Goal: Task Accomplishment & Management: Manage account settings

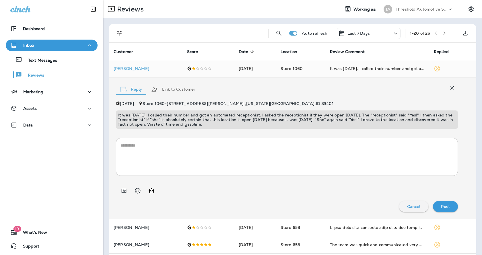
click at [120, 32] on icon "Filters" at bounding box center [119, 33] width 5 height 5
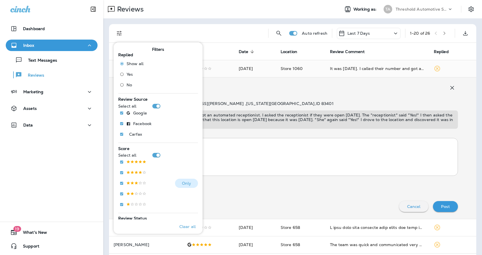
scroll to position [86, 0]
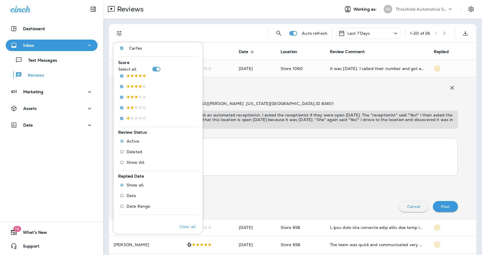
click at [287, 95] on div "Reply Link to Customer" at bounding box center [287, 87] width 342 height 17
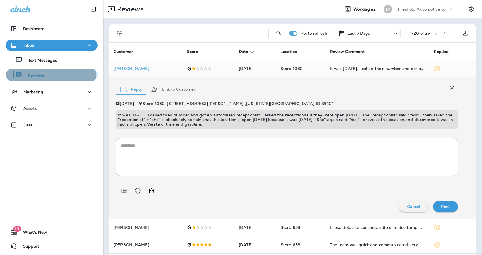
click at [33, 80] on button "Reviews" at bounding box center [52, 75] width 92 height 12
click at [40, 78] on p "Reviews" at bounding box center [33, 75] width 22 height 5
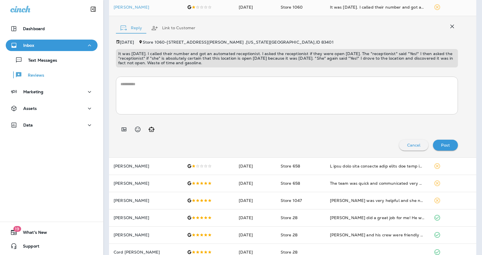
scroll to position [0, 0]
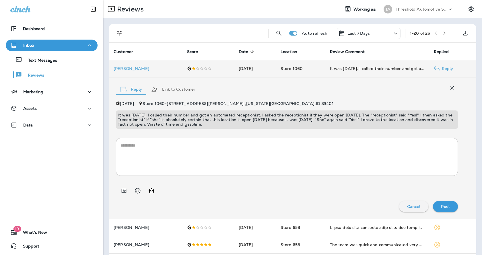
click at [171, 64] on td "[PERSON_NAME]" at bounding box center [145, 68] width 73 height 17
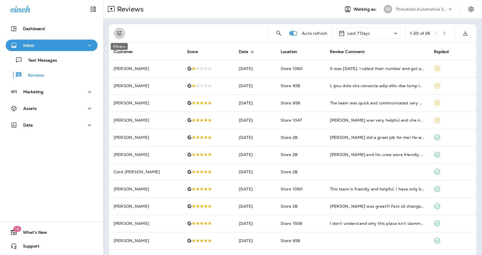
click at [115, 31] on button "Filters" at bounding box center [119, 33] width 11 height 11
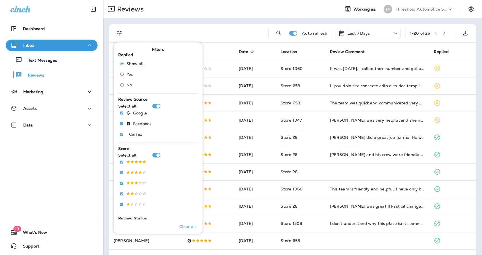
scroll to position [143, 0]
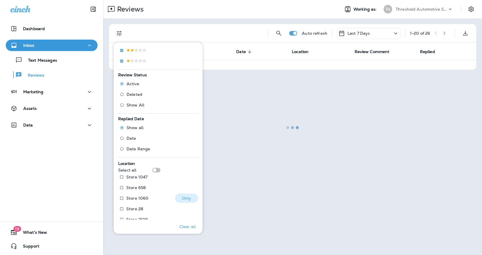
click at [148, 198] on div "Store 1060 Only" at bounding box center [158, 199] width 80 height 11
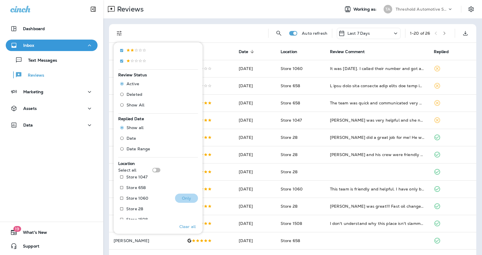
click at [181, 201] on button "Only" at bounding box center [186, 198] width 23 height 9
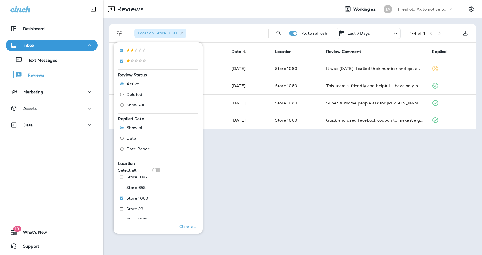
click at [340, 159] on div "Reviews Working as: TA Threshold Automotive Service dba Grease Monkey Location …" at bounding box center [292, 127] width 379 height 255
